Goal: Transaction & Acquisition: Purchase product/service

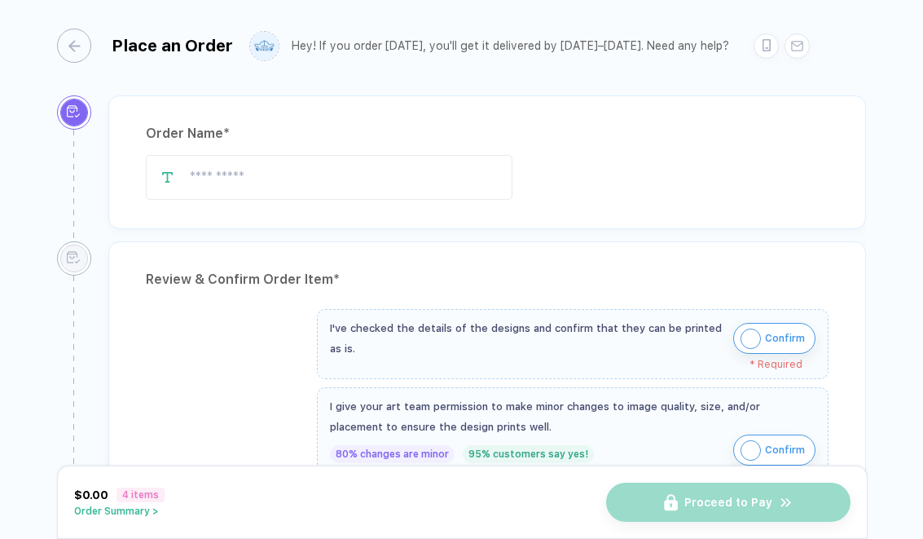
type input "*********"
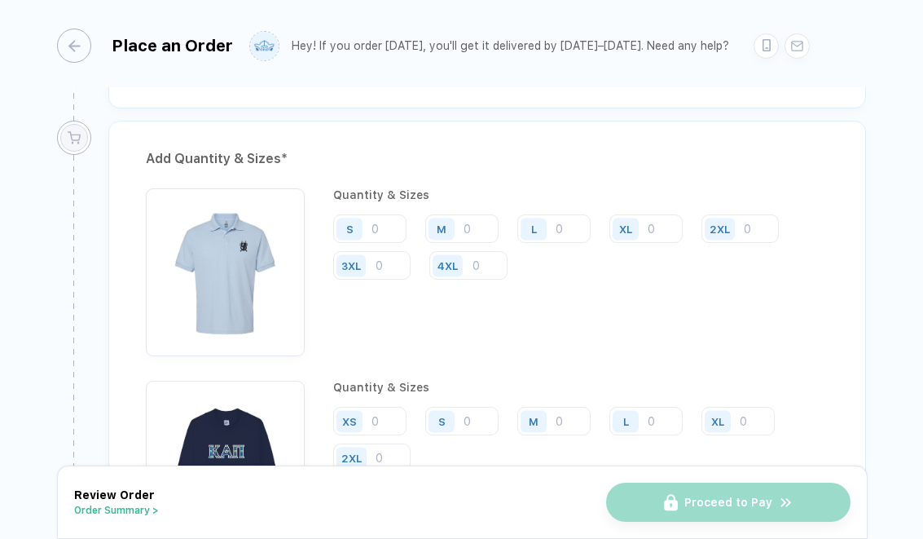
scroll to position [1915, 0]
click at [390, 216] on input "number" at bounding box center [369, 230] width 73 height 29
click at [480, 240] on input "number" at bounding box center [461, 230] width 73 height 29
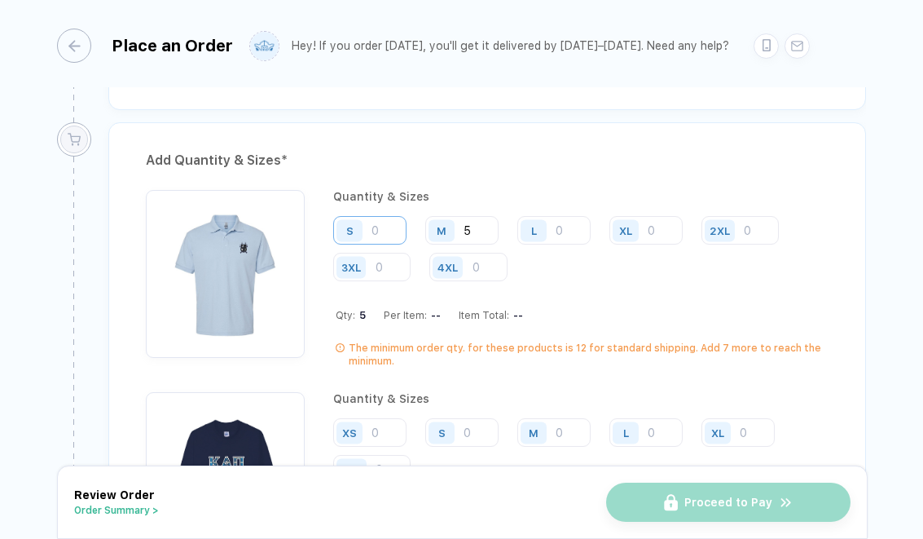
type input "5"
click at [376, 229] on input "number" at bounding box center [369, 230] width 73 height 29
click at [567, 219] on input "number" at bounding box center [553, 230] width 73 height 29
type input "4"
click at [643, 227] on div "XL" at bounding box center [628, 230] width 37 height 29
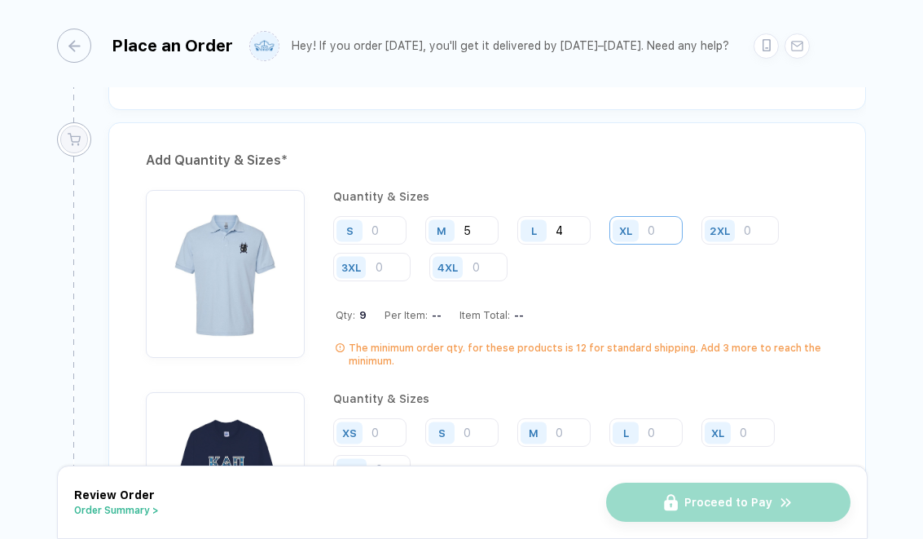
click at [654, 227] on input "number" at bounding box center [646, 230] width 73 height 29
type input "2"
click at [752, 230] on input "number" at bounding box center [740, 230] width 77 height 29
type input "2"
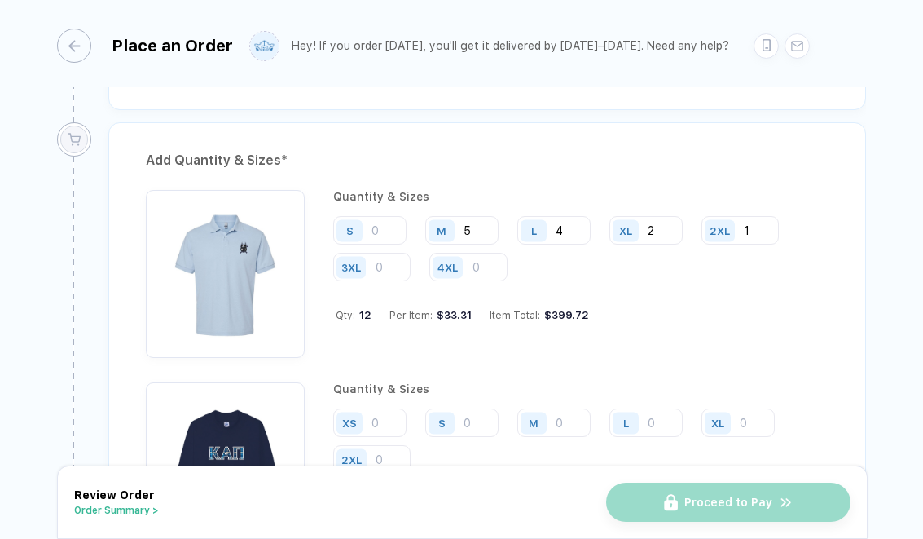
type input "1"
click at [678, 165] on div "Add Quantity & Sizes *" at bounding box center [487, 160] width 683 height 26
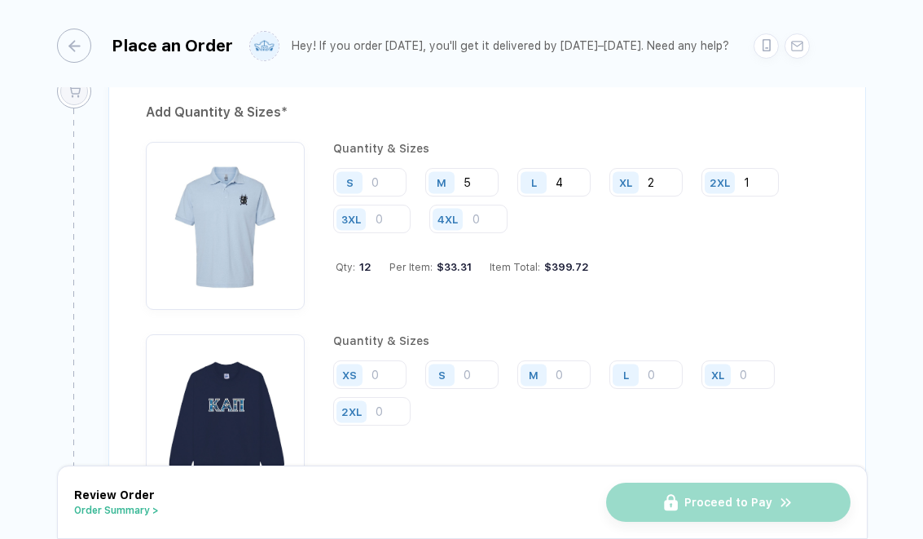
scroll to position [1974, 0]
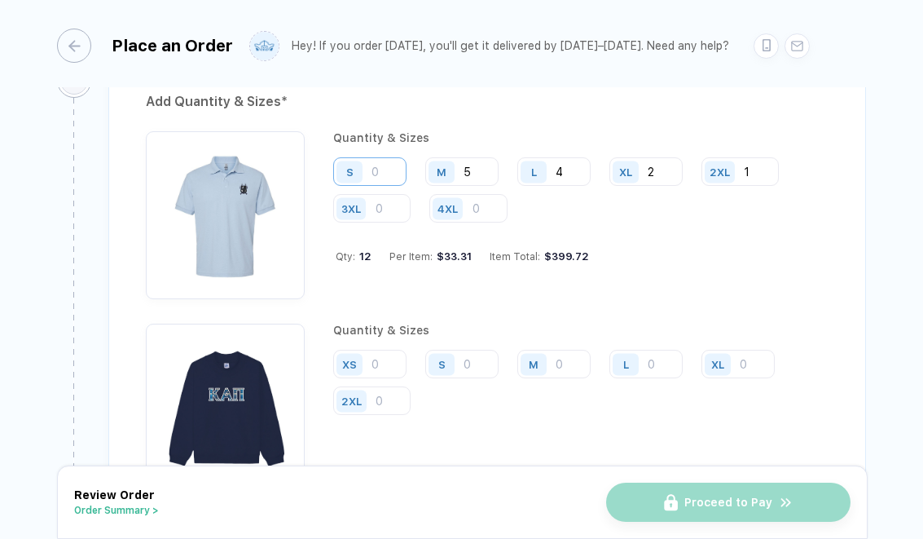
click at [393, 175] on input "number" at bounding box center [369, 171] width 73 height 29
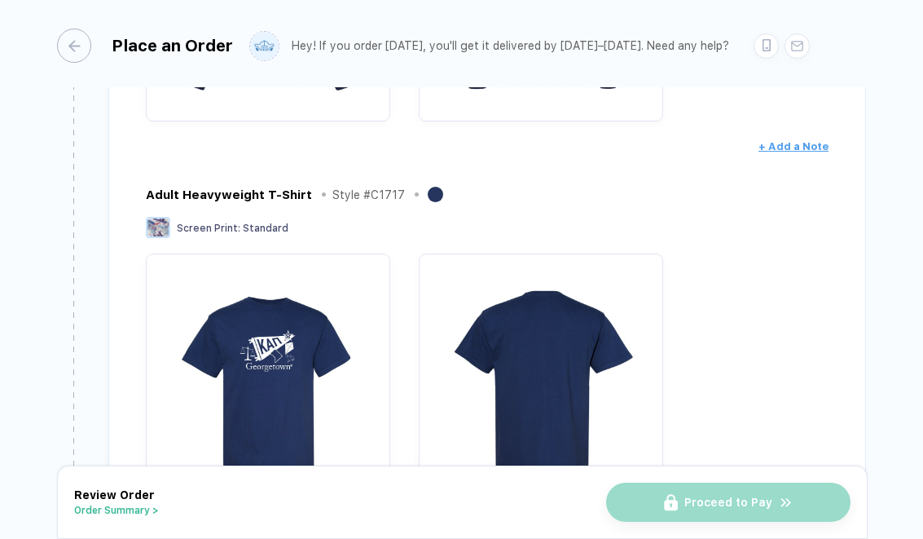
scroll to position [821, 0]
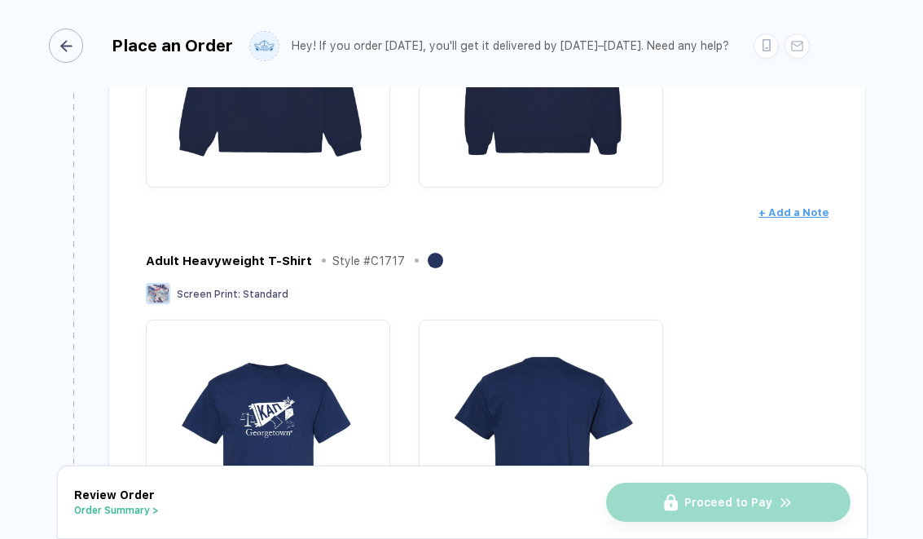
type input "3"
click at [69, 58] on div "button" at bounding box center [66, 46] width 34 height 34
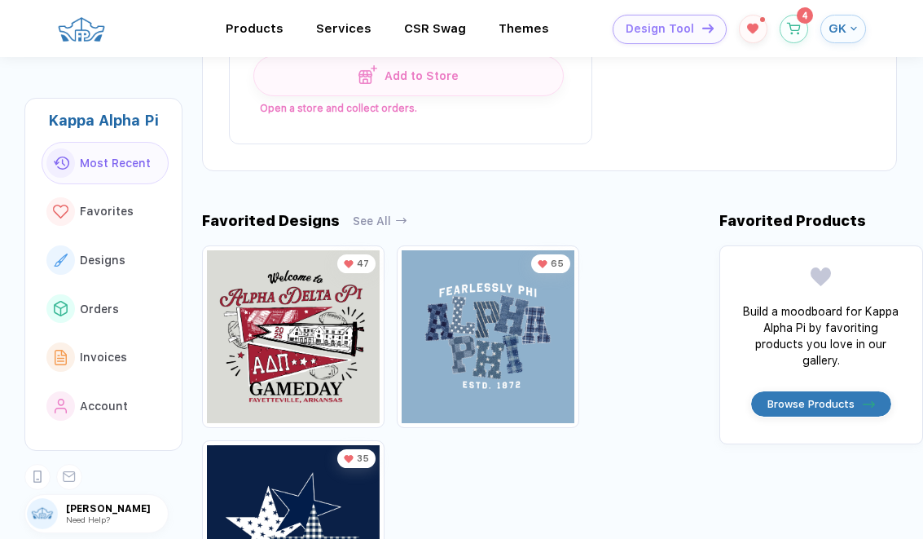
scroll to position [689, 0]
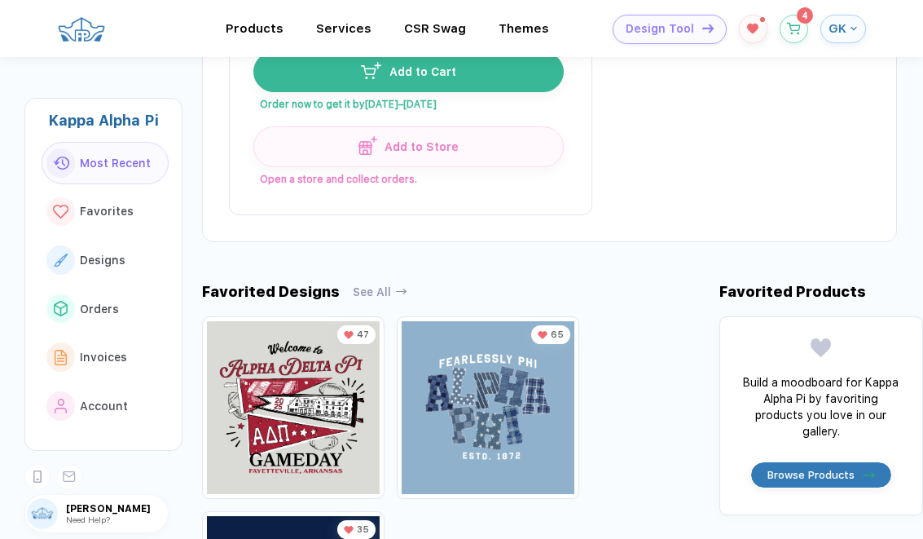
click at [752, 368] on div "Build a moodboard for Kappa Alpha Pi by favoriting products you love in our gal…" at bounding box center [822, 415] width 204 height 199
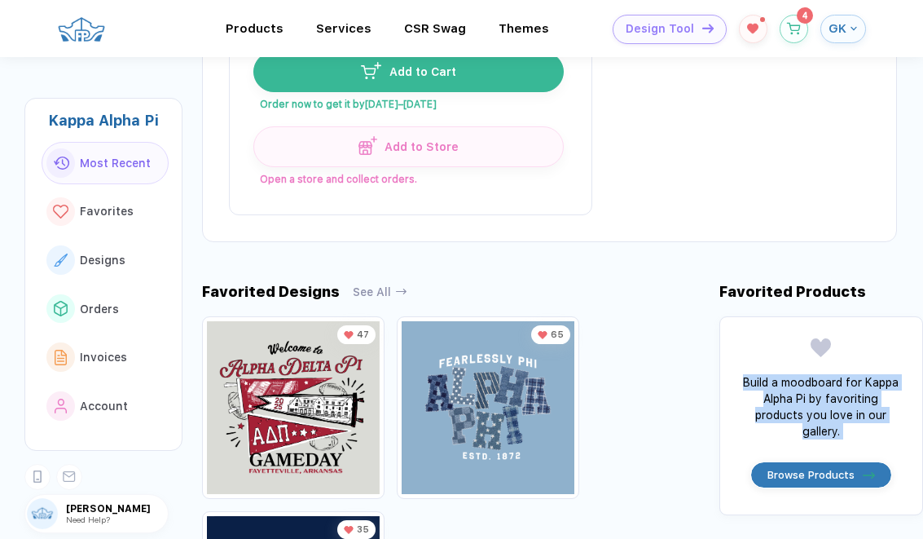
drag, startPoint x: 752, startPoint y: 368, endPoint x: 754, endPoint y: 419, distance: 50.5
click at [754, 419] on div "Build a moodboard for Kappa Alpha Pi by favoriting products you love in our gal…" at bounding box center [822, 415] width 204 height 199
click at [753, 419] on div "Build a moodboard for Kappa Alpha Pi by favoriting products you love in our gal…" at bounding box center [821, 406] width 156 height 65
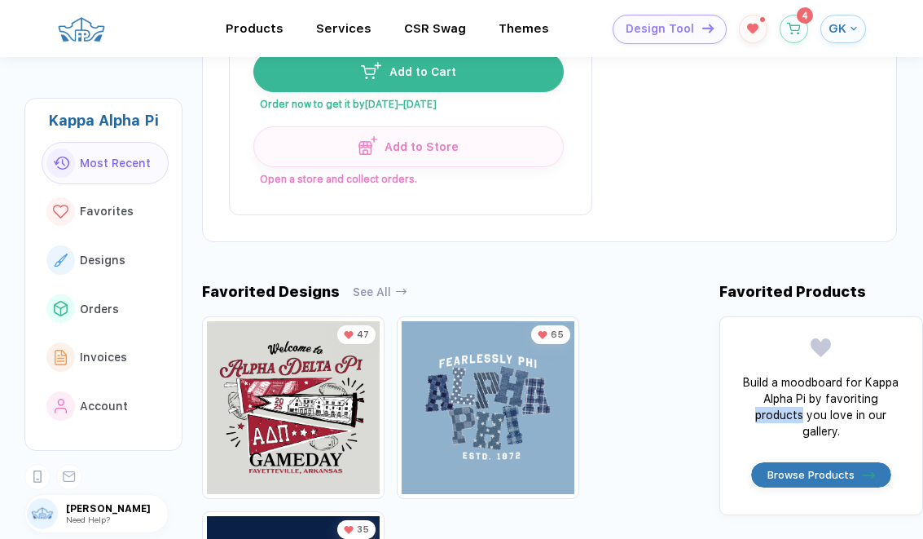
click at [753, 419] on div "Build a moodboard for Kappa Alpha Pi by favoriting products you love in our gal…" at bounding box center [821, 406] width 156 height 65
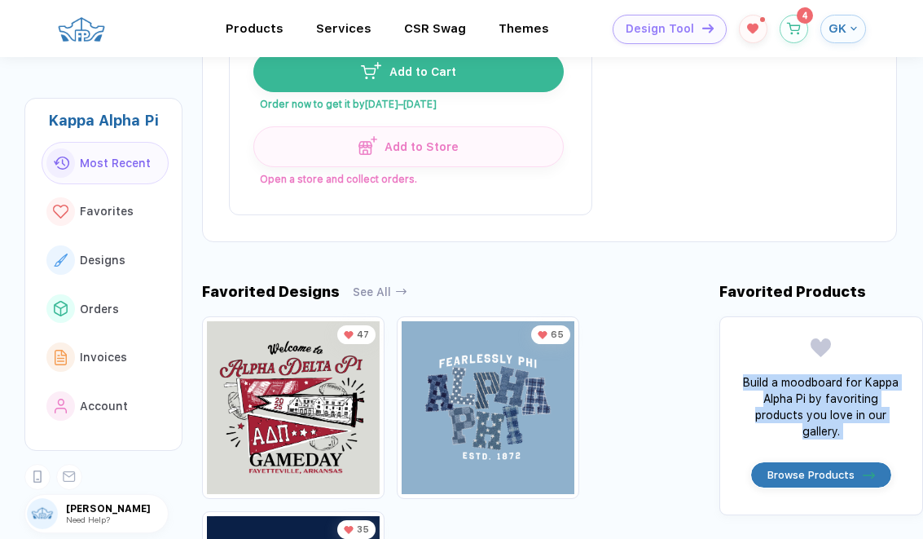
drag, startPoint x: 753, startPoint y: 419, endPoint x: 744, endPoint y: 397, distance: 23.8
click at [744, 397] on div "Build a moodboard for Kappa Alpha Pi by favoriting products you love in our gal…" at bounding box center [821, 406] width 156 height 65
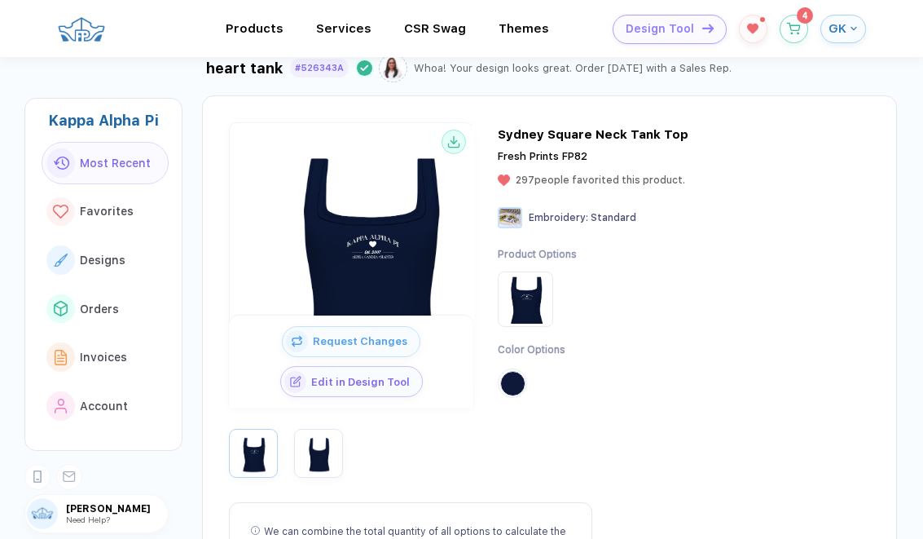
scroll to position [0, 0]
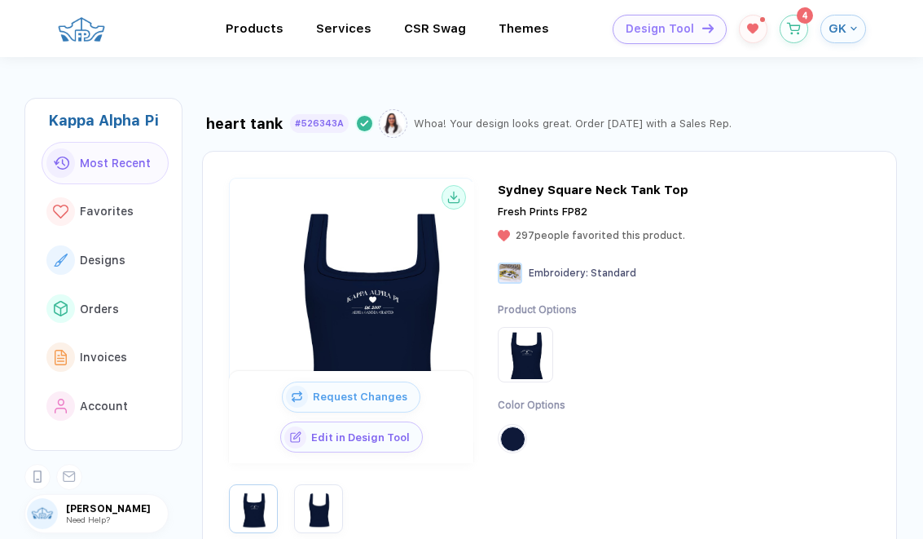
click at [117, 30] on div at bounding box center [97, 32] width 81 height 35
click at [108, 29] on div at bounding box center [97, 32] width 81 height 35
click at [99, 29] on img at bounding box center [81, 29] width 49 height 41
